Goal: Task Accomplishment & Management: Manage account settings

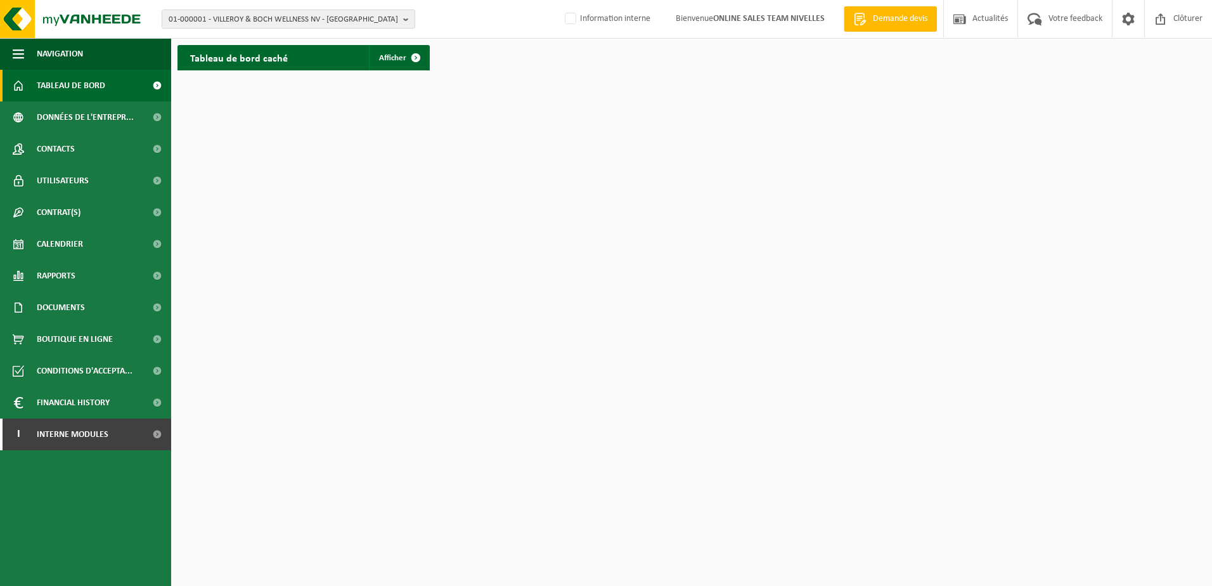
drag, startPoint x: 566, startPoint y: 19, endPoint x: 561, endPoint y: 32, distance: 13.7
click at [566, 19] on label "Information interne" at bounding box center [606, 19] width 88 height 19
click at [560, 0] on input "Information interne" at bounding box center [560, -1] width 1 height 1
checkbox input "true"
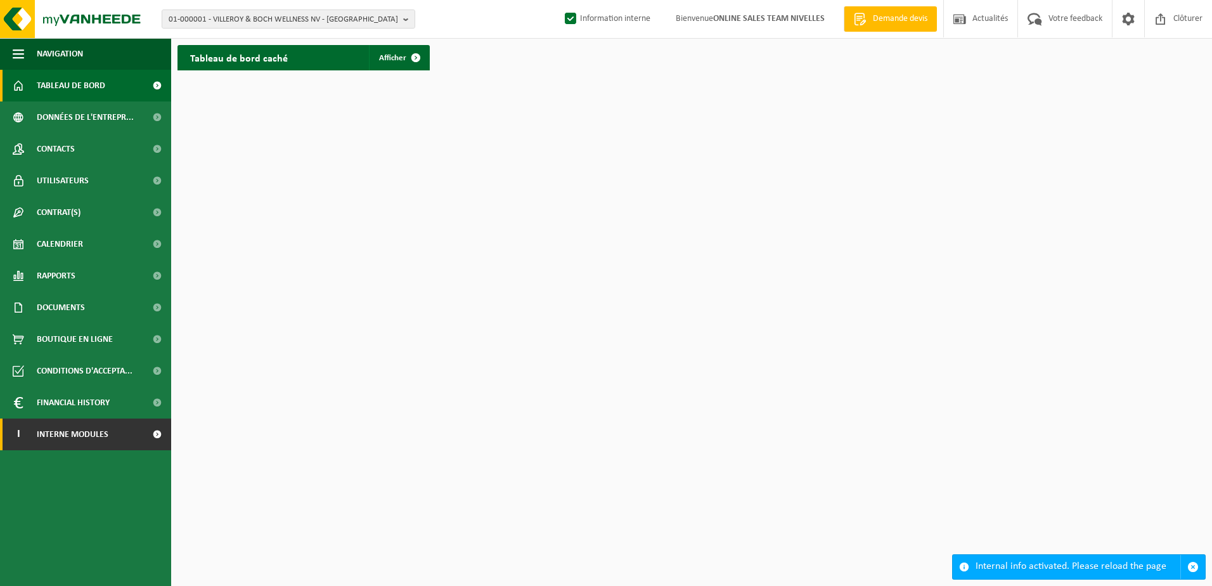
click at [154, 434] on span at bounding box center [157, 434] width 29 height 32
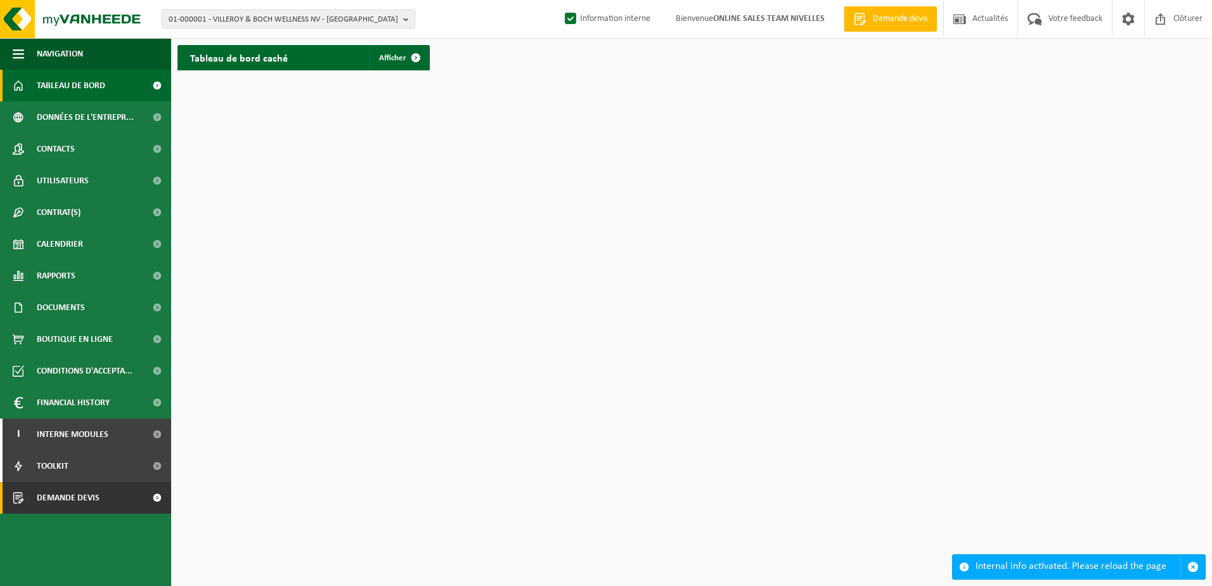
click at [158, 492] on span at bounding box center [157, 498] width 29 height 32
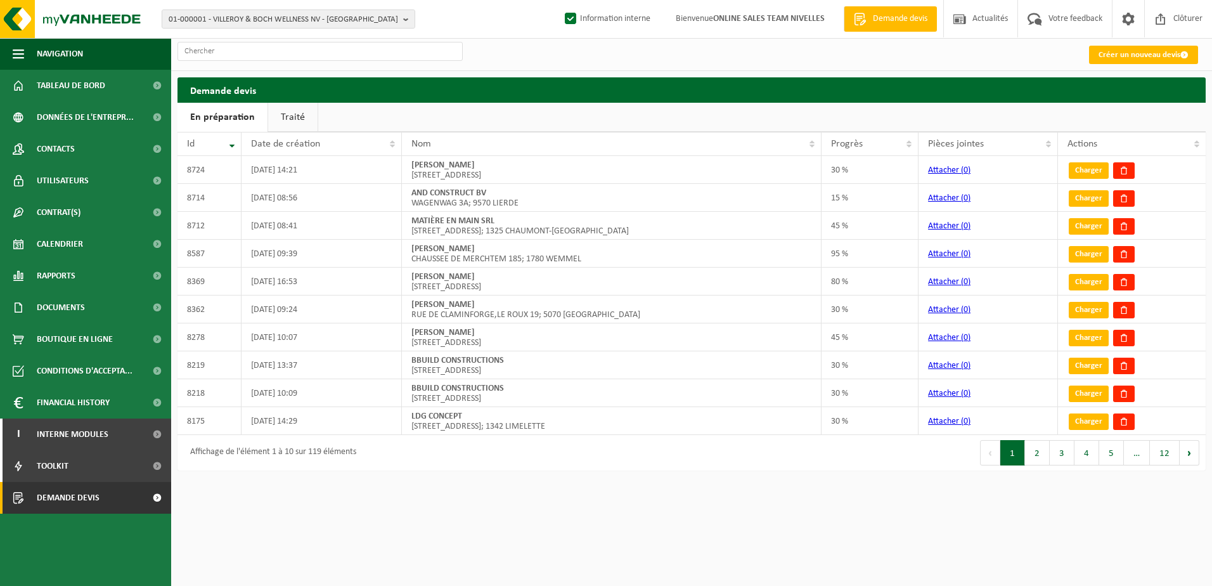
click at [837, 550] on html "01-000001 - VILLEROY & BOCH WELLNESS NV - [GEOGRAPHIC_DATA] 01-000001 - VILLERO…" at bounding box center [606, 293] width 1212 height 586
click at [302, 113] on link "Traité" at bounding box center [292, 117] width 49 height 29
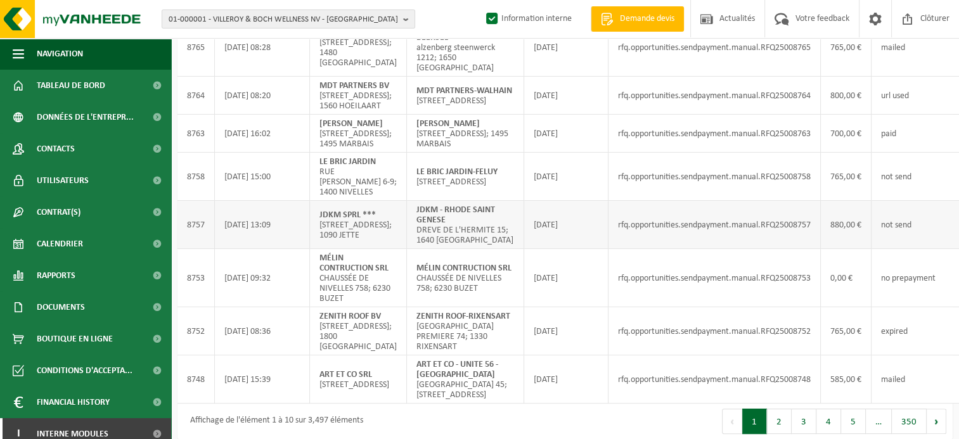
scroll to position [235, 0]
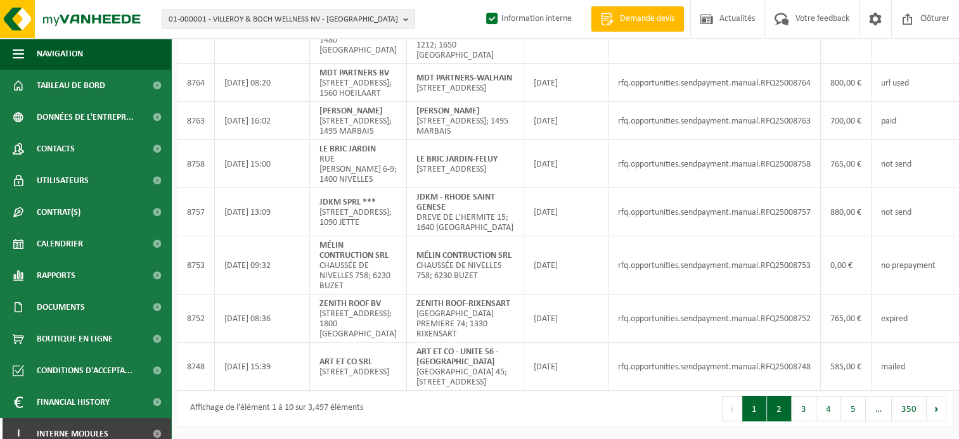
click at [774, 408] on button "2" at bounding box center [779, 408] width 25 height 25
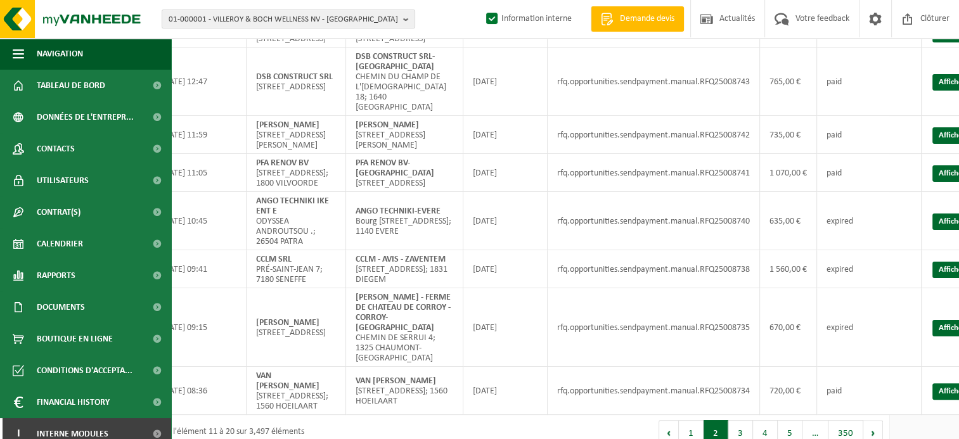
scroll to position [233, 76]
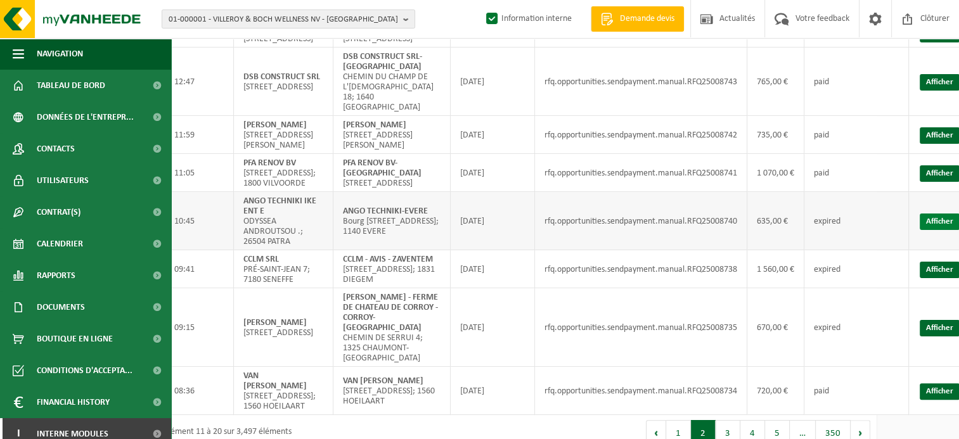
click at [929, 230] on link "Afficher" at bounding box center [940, 222] width 40 height 16
